Goal: Navigation & Orientation: Go to known website

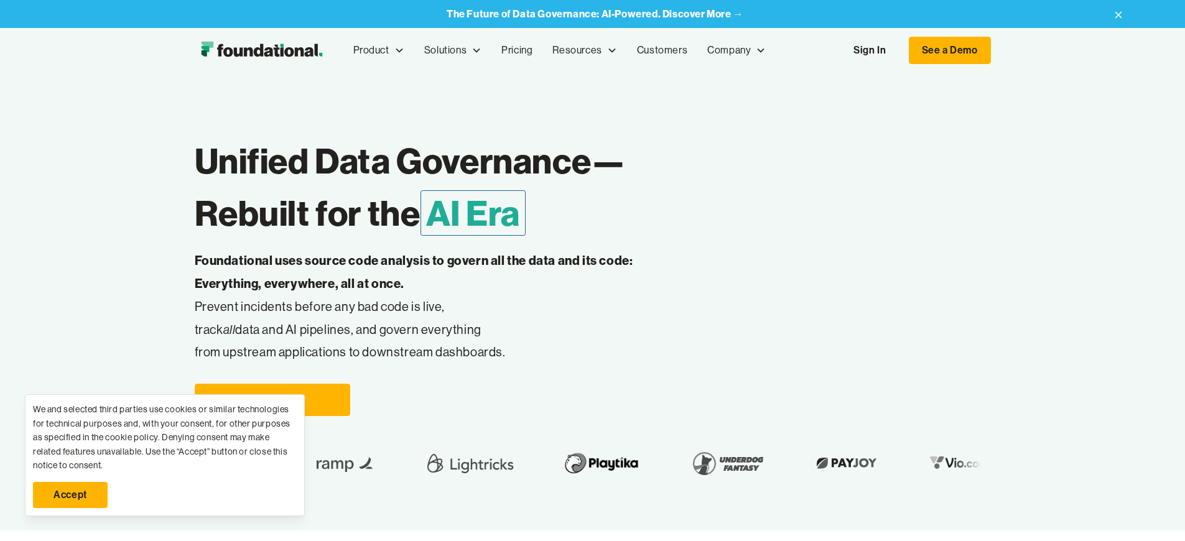
click at [70, 495] on link "Accept" at bounding box center [70, 495] width 75 height 26
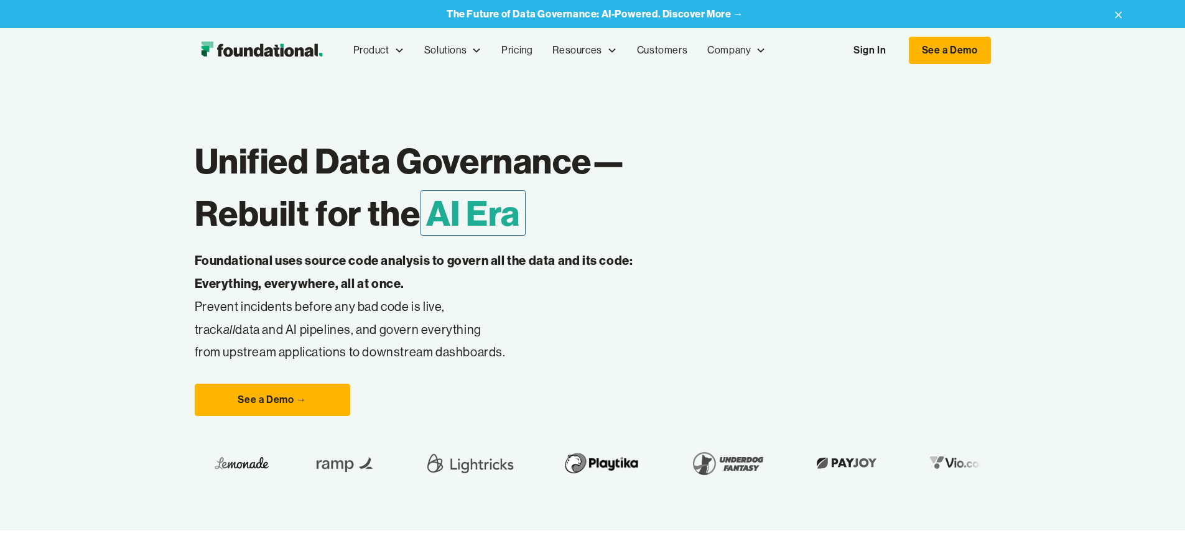
click at [898, 50] on link "Sign In" at bounding box center [869, 50] width 57 height 26
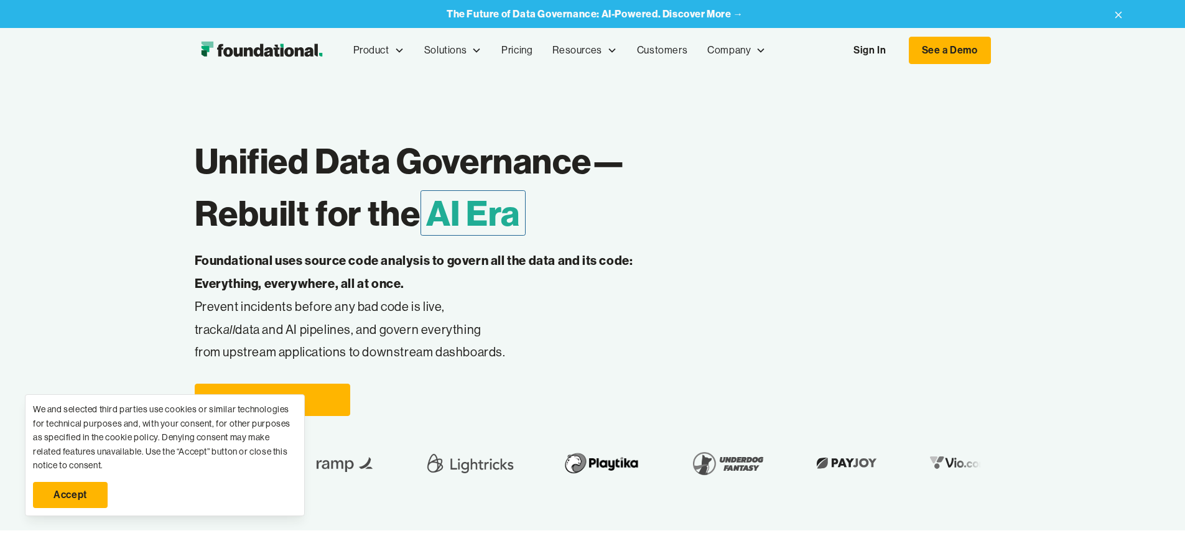
click at [898, 50] on link "Sign In" at bounding box center [869, 50] width 57 height 26
click at [70, 495] on link "Accept" at bounding box center [70, 495] width 75 height 26
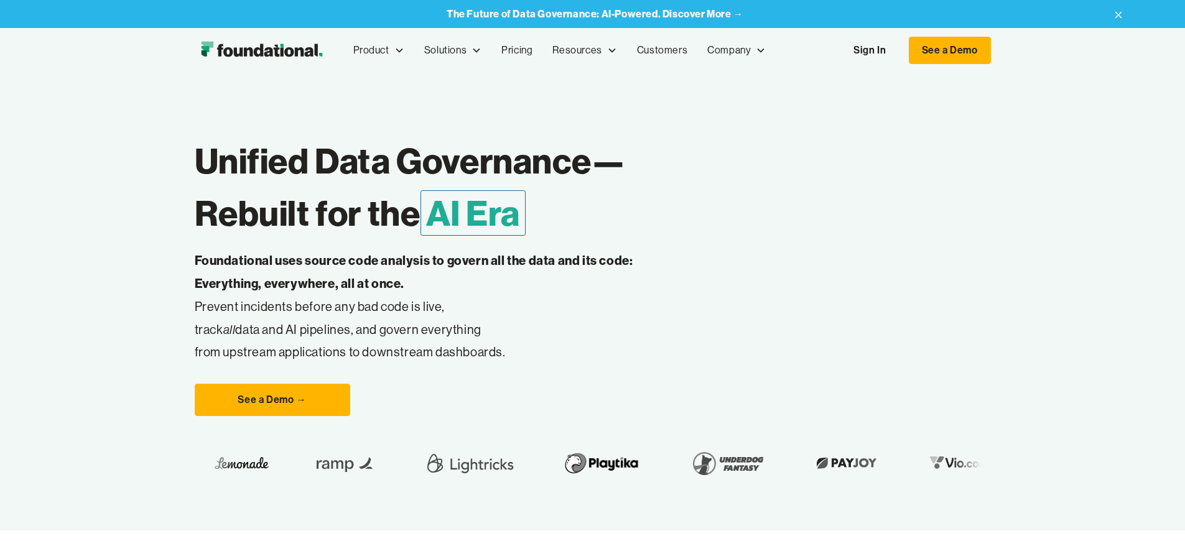
click at [898, 50] on link "Sign In" at bounding box center [869, 50] width 57 height 26
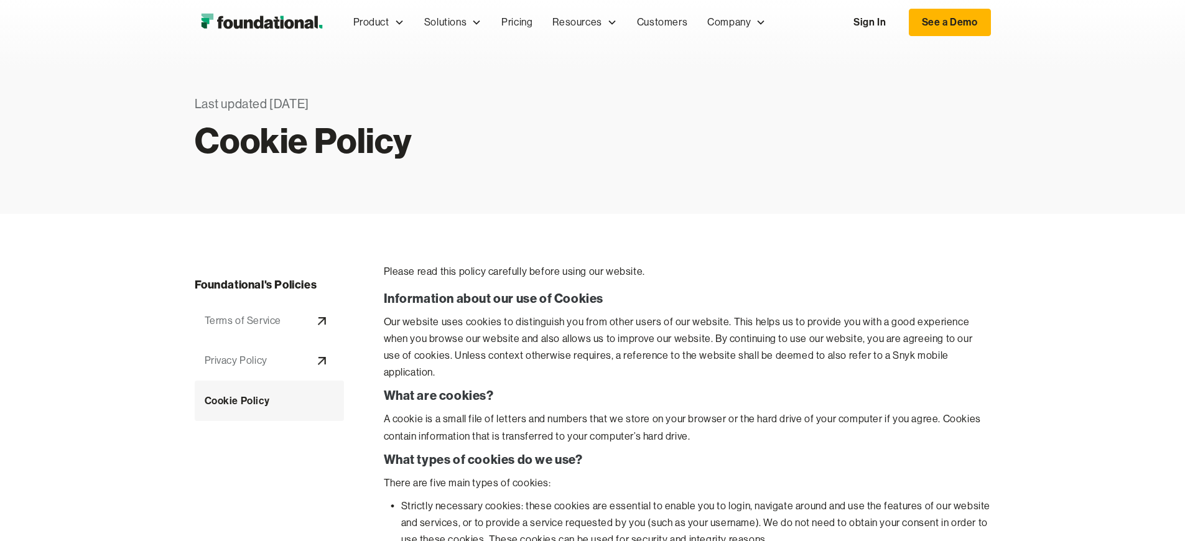
click at [898, 22] on link "Sign In" at bounding box center [869, 22] width 57 height 26
